Goal: Task Accomplishment & Management: Use online tool/utility

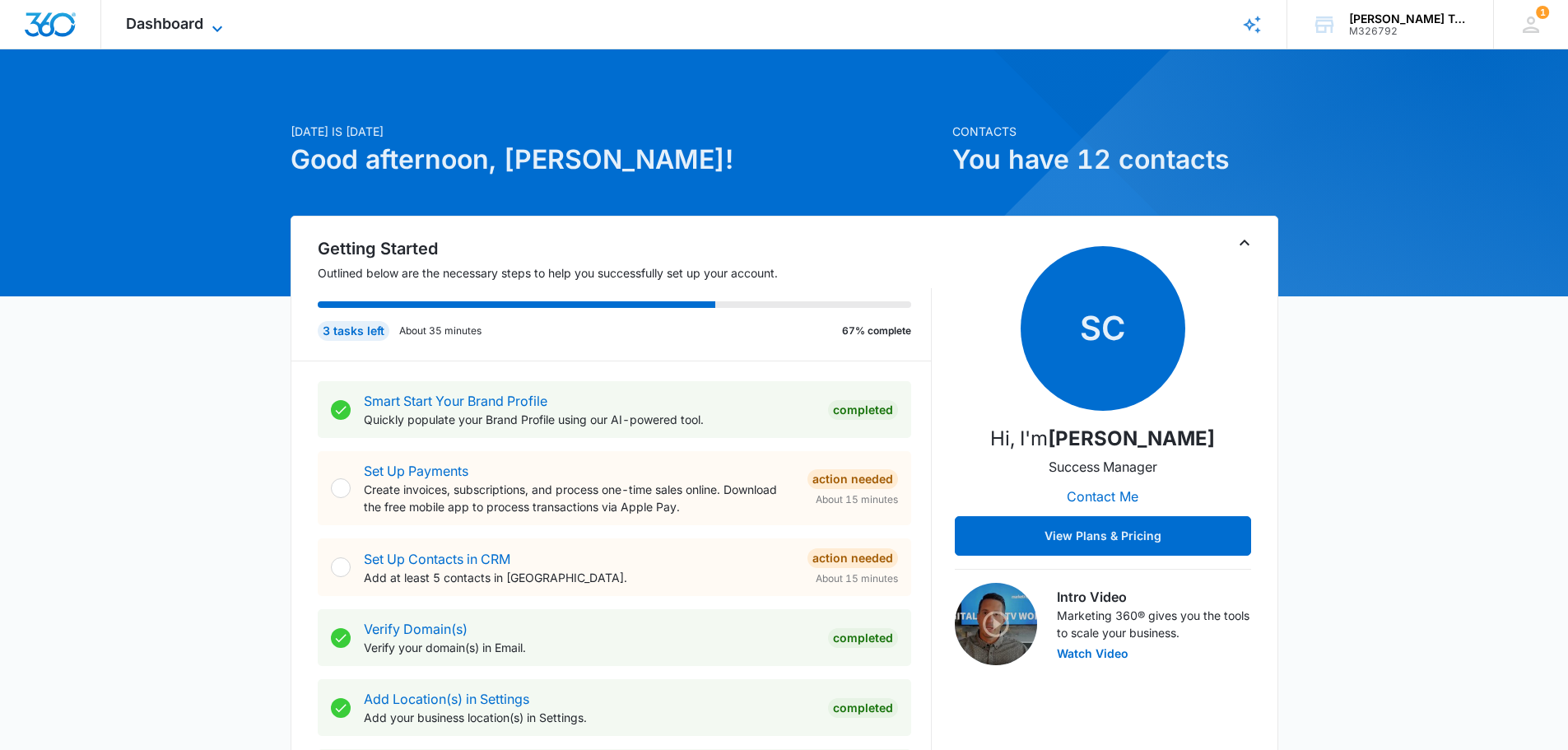
click at [217, 27] on icon at bounding box center [217, 28] width 20 height 20
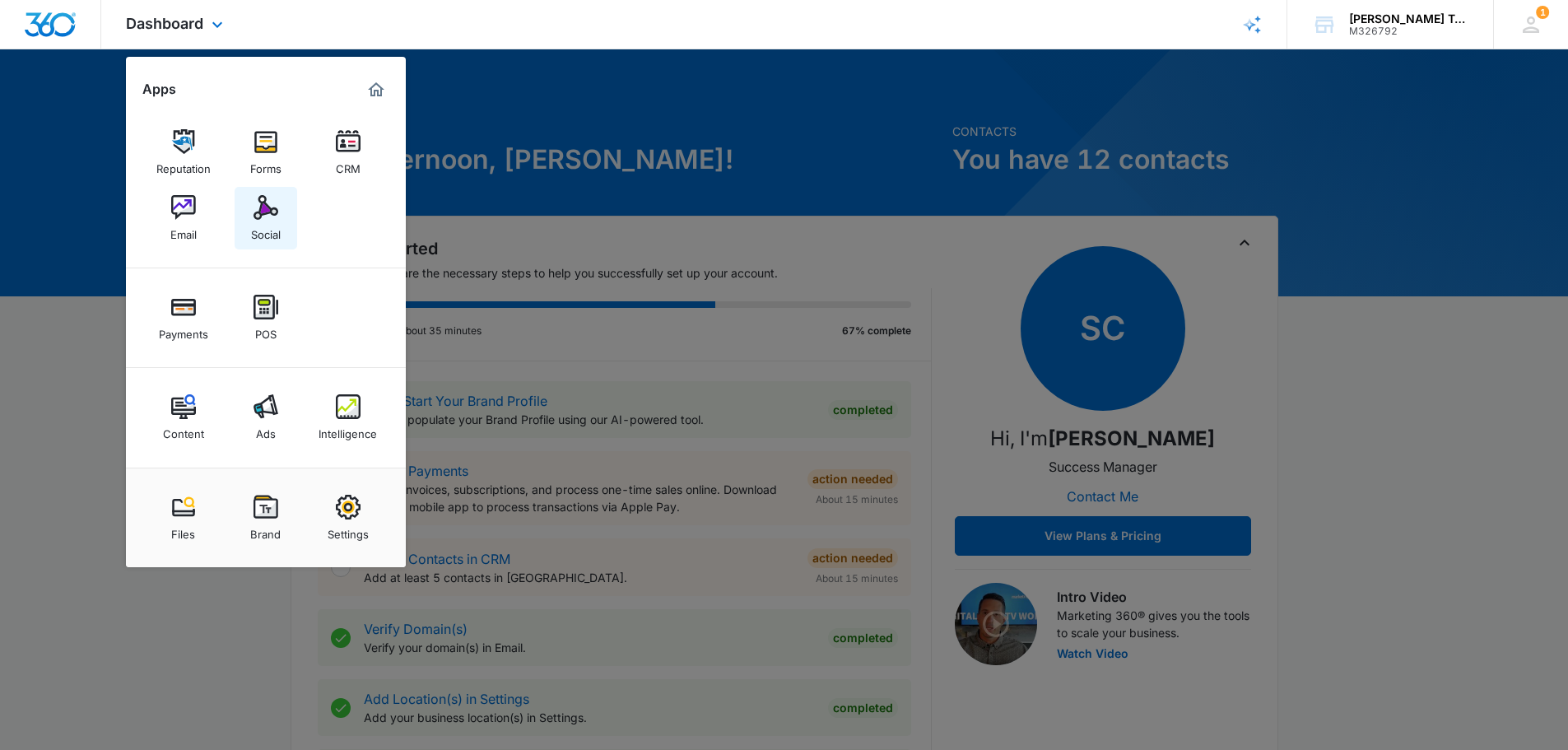
click at [279, 193] on link "Social" at bounding box center [265, 218] width 62 height 62
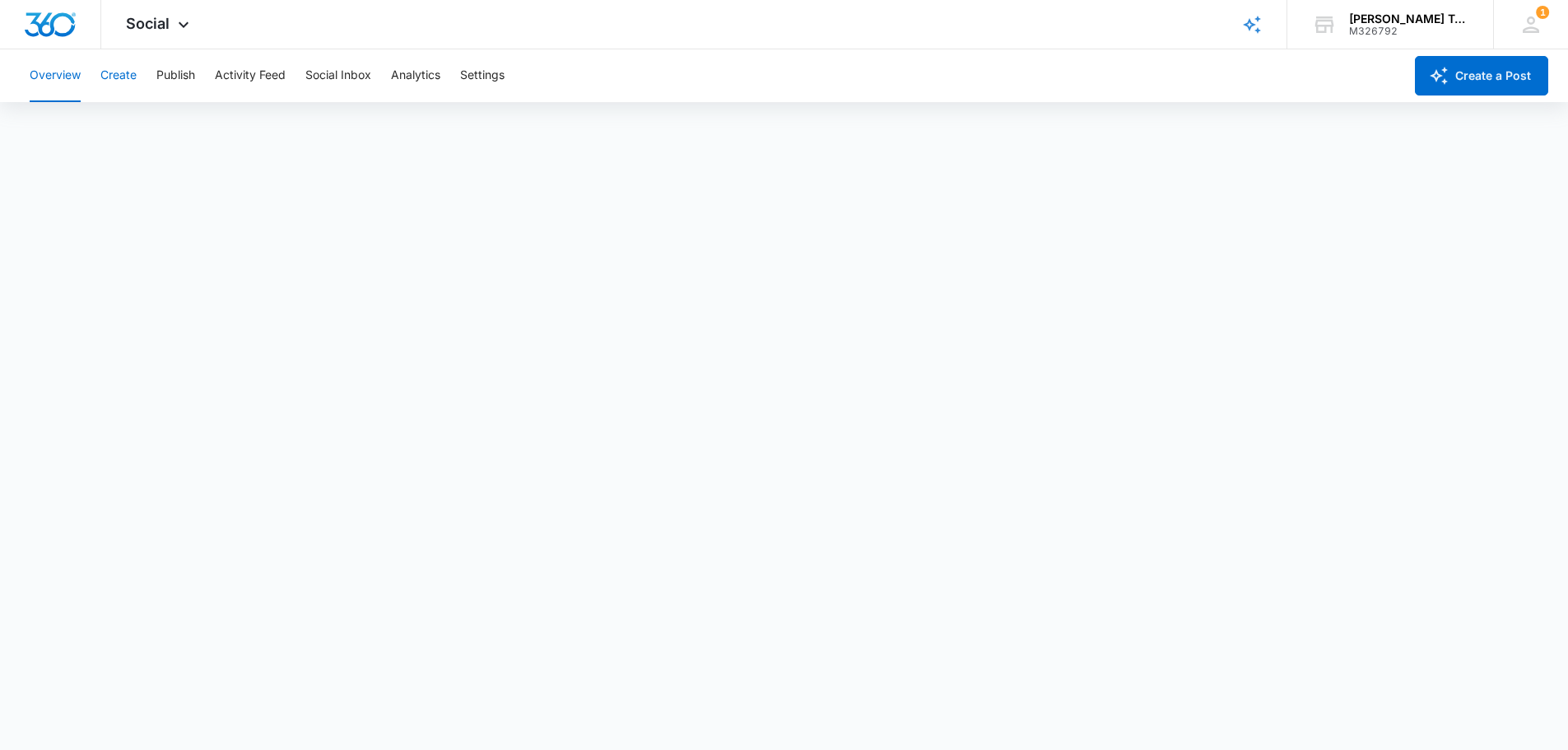
click at [133, 76] on button "Create" at bounding box center [118, 75] width 36 height 53
click at [179, 74] on button "Publish" at bounding box center [176, 75] width 39 height 53
click at [1453, 80] on button "Create a Post" at bounding box center [1480, 75] width 133 height 39
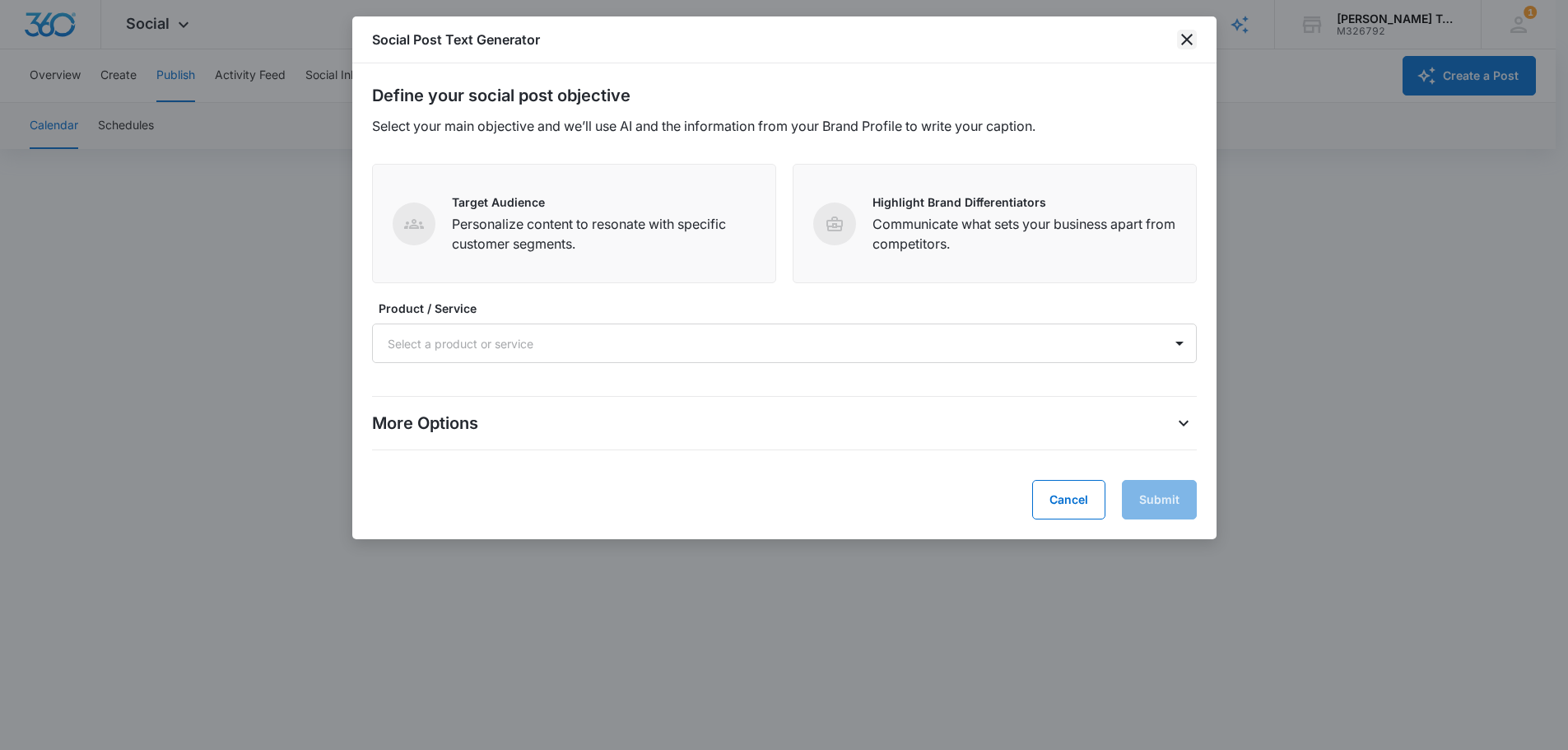
click at [1194, 46] on icon "close" at bounding box center [1186, 39] width 20 height 20
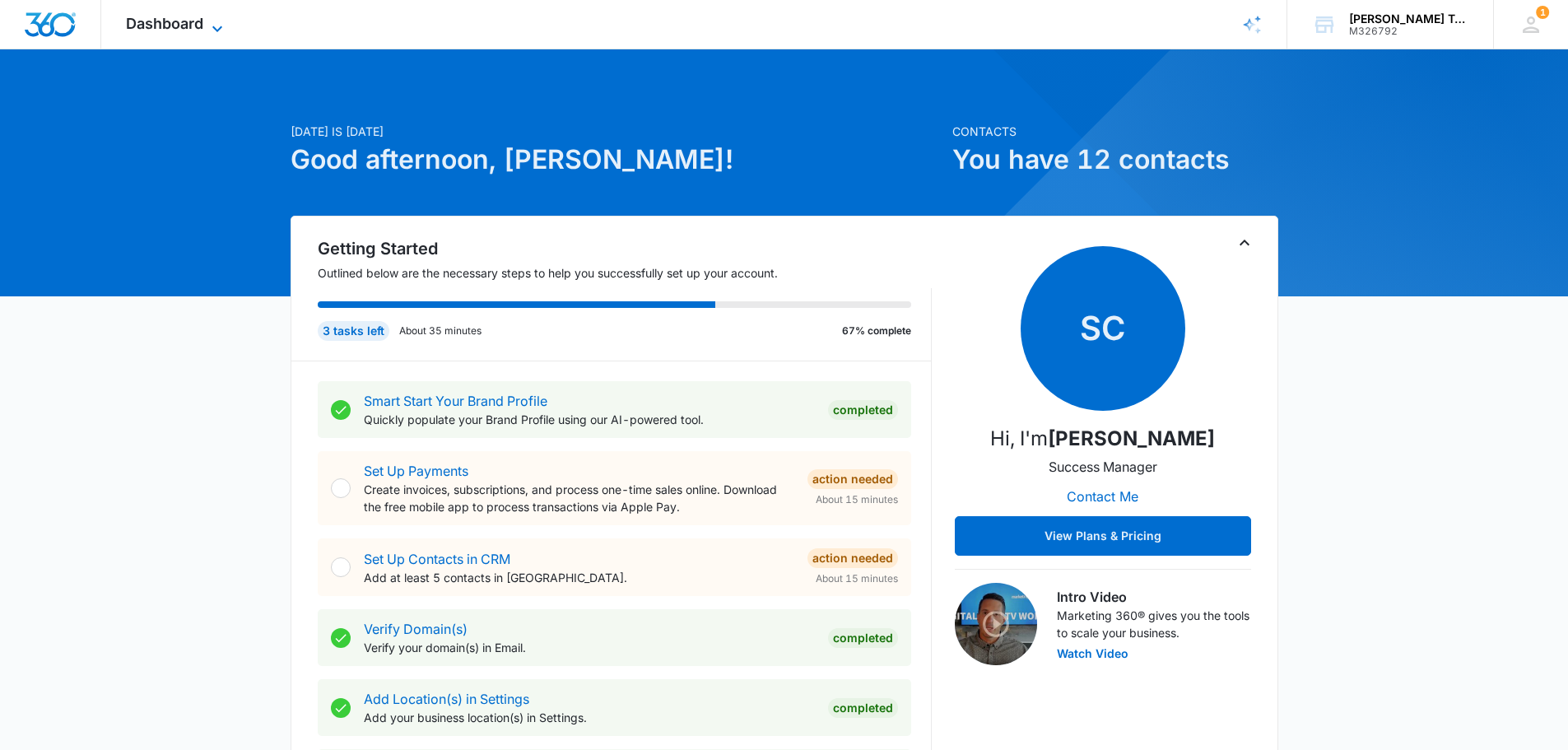
click at [195, 26] on span "Dashboard" at bounding box center [164, 23] width 77 height 18
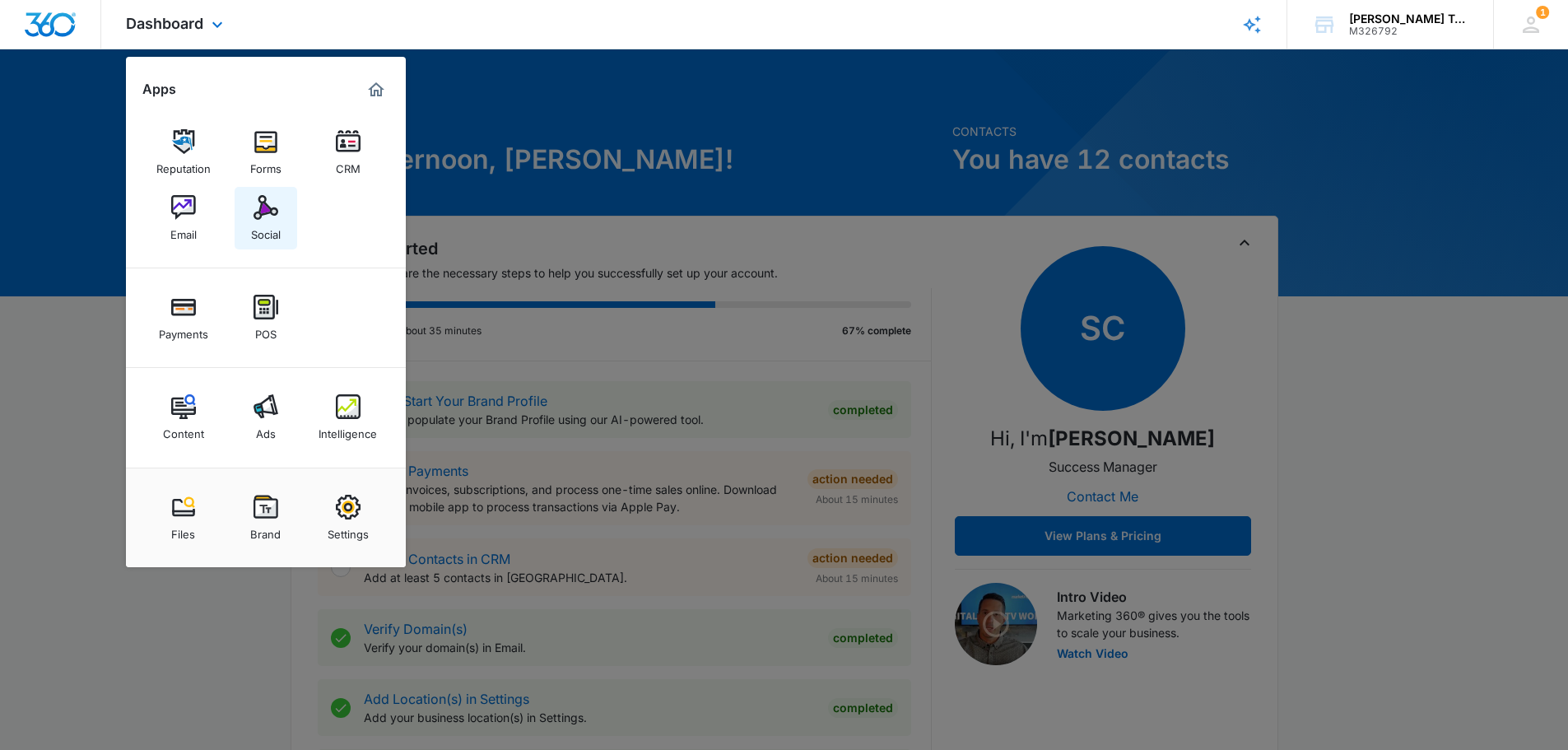
click at [264, 209] on img at bounding box center [265, 207] width 25 height 25
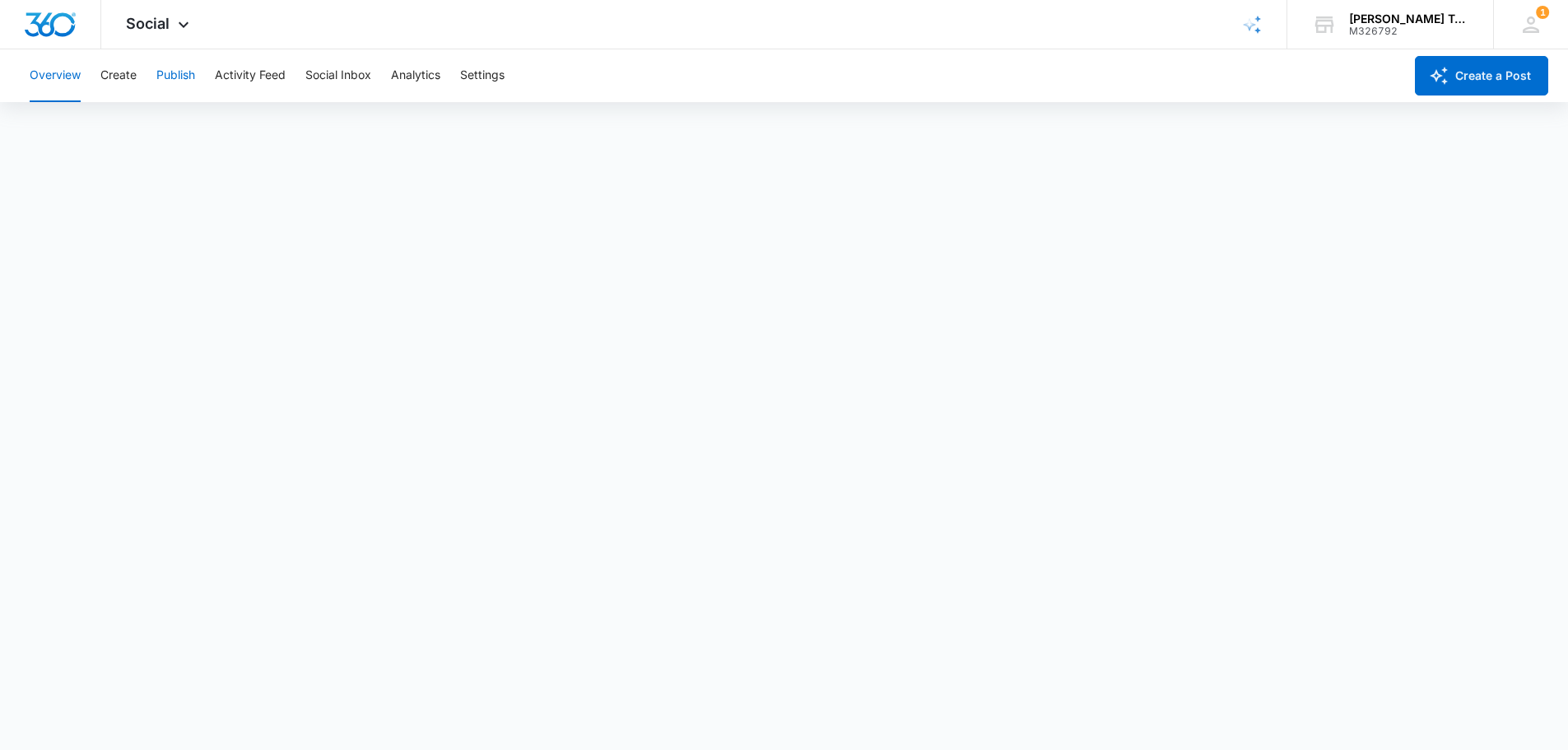
click at [181, 75] on button "Publish" at bounding box center [176, 75] width 39 height 53
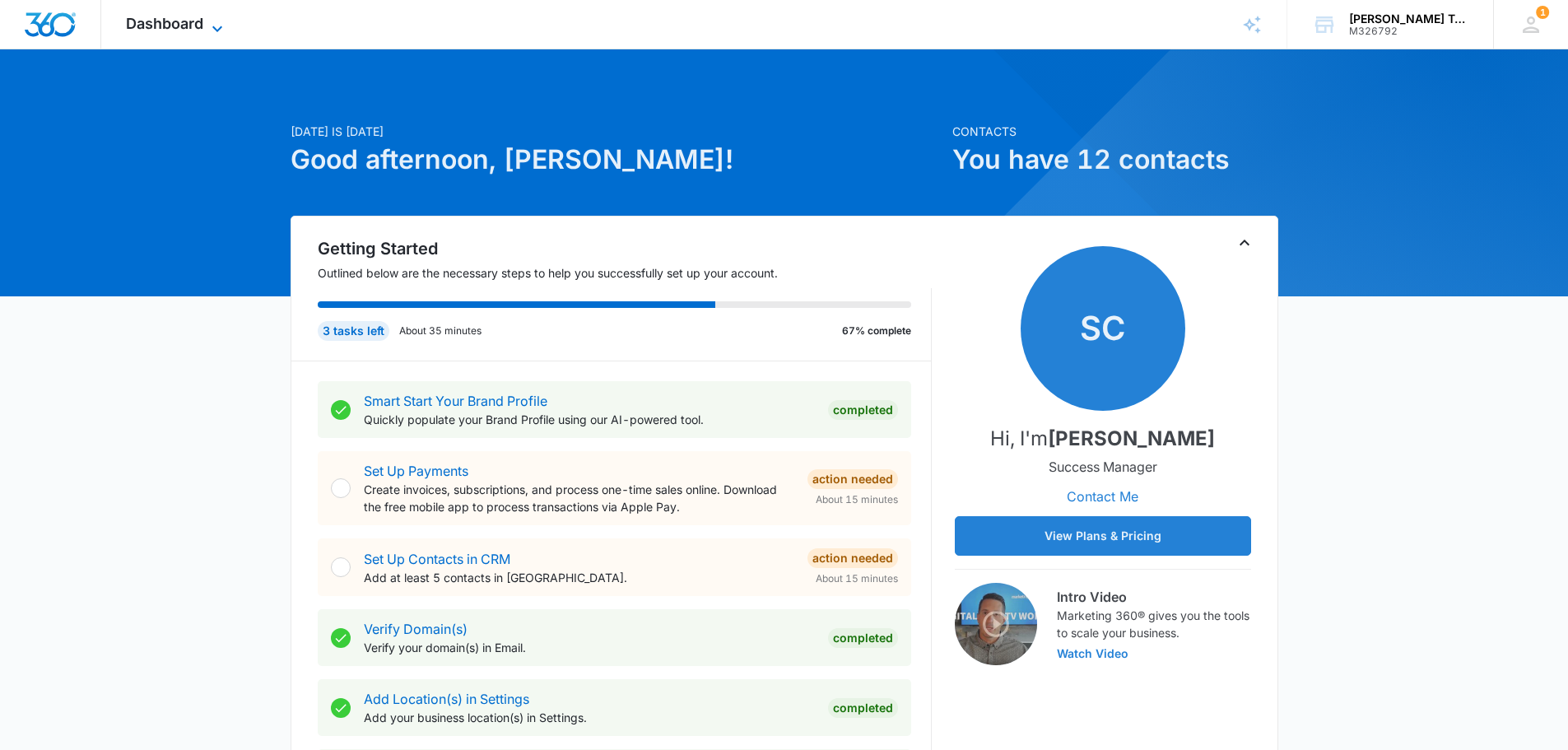
click at [175, 16] on span "Dashboard" at bounding box center [164, 23] width 77 height 18
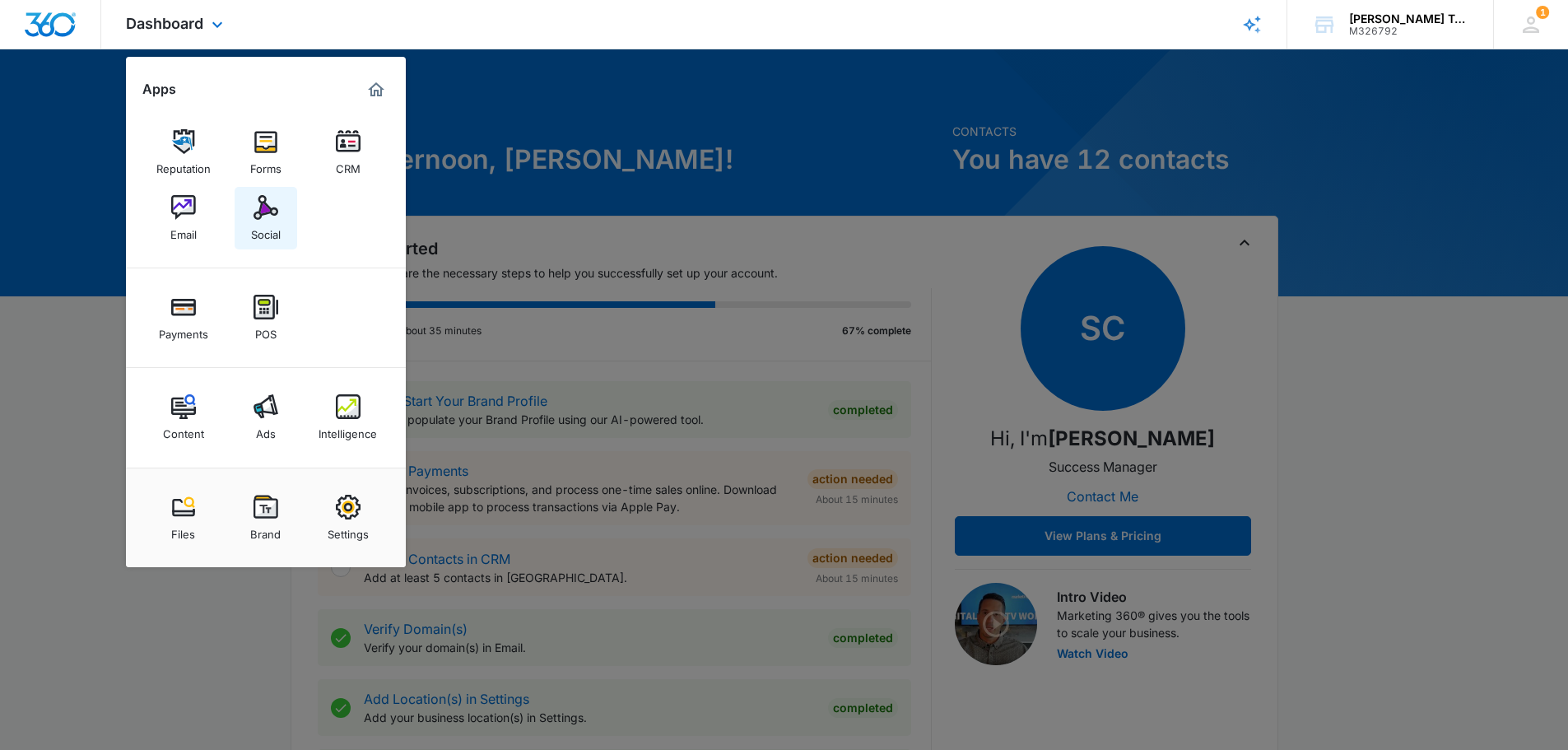
click at [288, 205] on link "Social" at bounding box center [265, 218] width 62 height 62
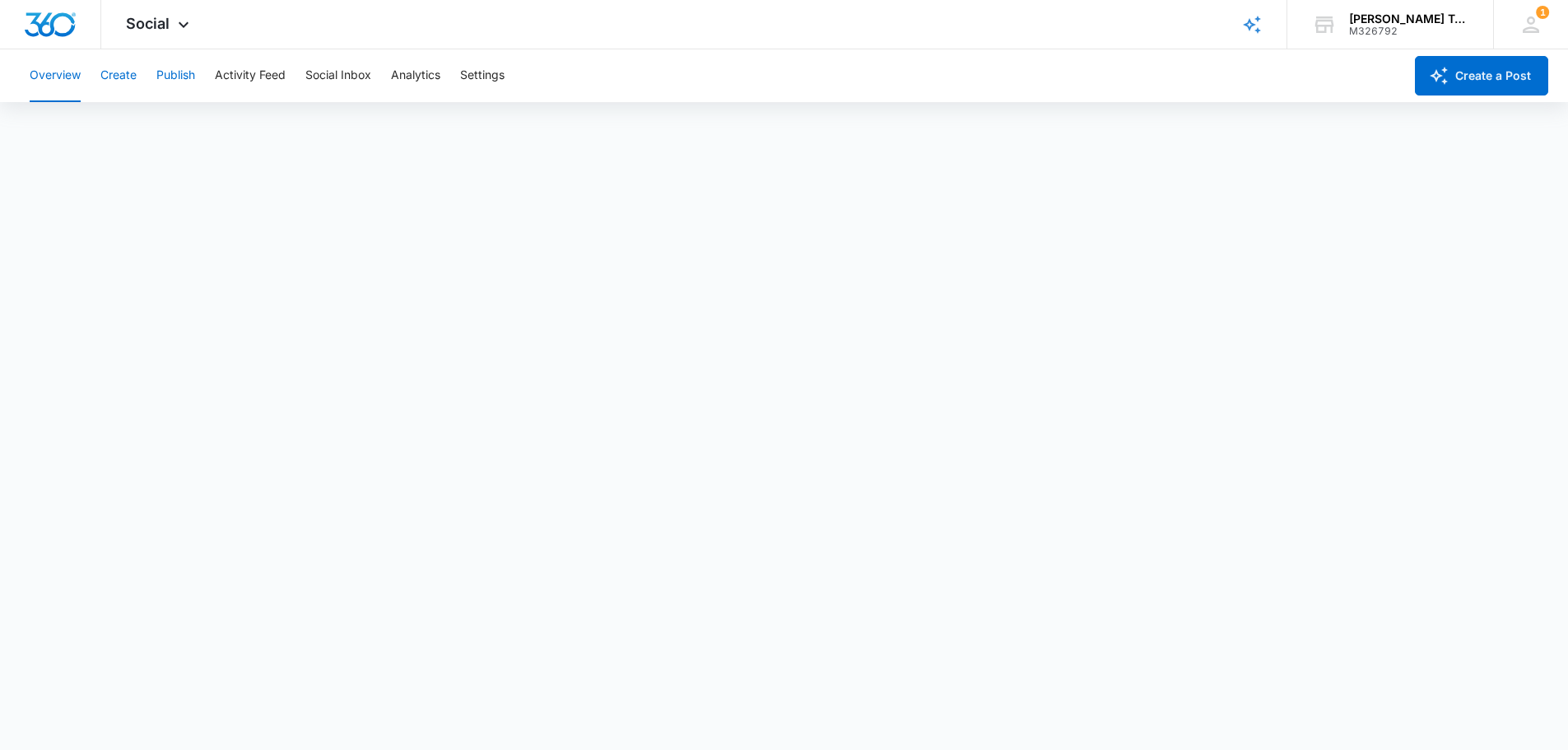
drag, startPoint x: 132, startPoint y: 77, endPoint x: 179, endPoint y: 72, distance: 47.3
click at [177, 72] on div "Overview Create Publish Activity Feed Social Inbox Analytics Settings" at bounding box center [711, 75] width 1384 height 53
click at [179, 72] on button "Publish" at bounding box center [176, 75] width 39 height 53
